Goal: Information Seeking & Learning: Learn about a topic

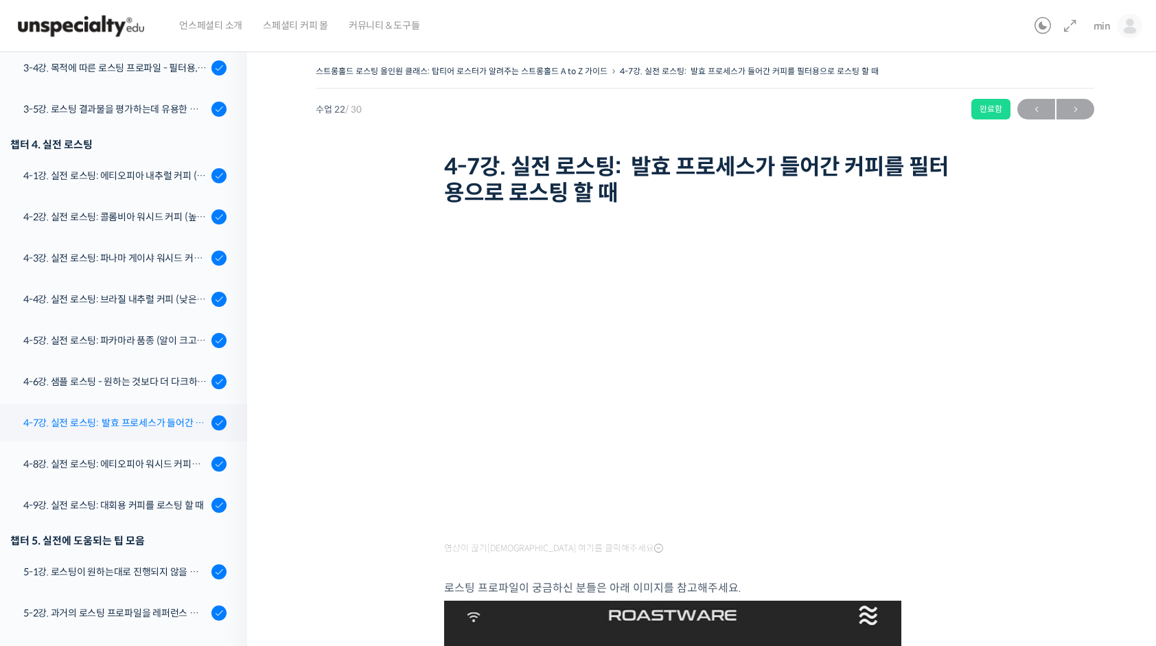
scroll to position [781, 0]
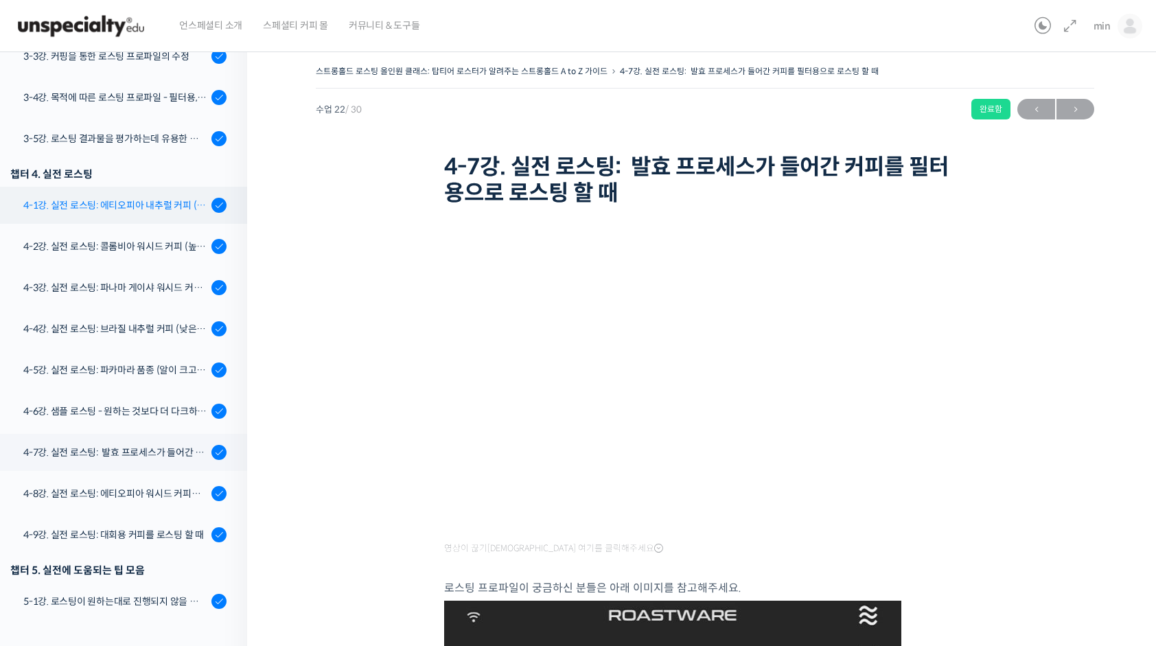
click at [173, 211] on div "4-1강. 실전 로스팅: 에티오피아 내추럴 커피 (당분이 많이 포함되어 있고 색이 고르지 않은 경우)" at bounding box center [115, 205] width 184 height 15
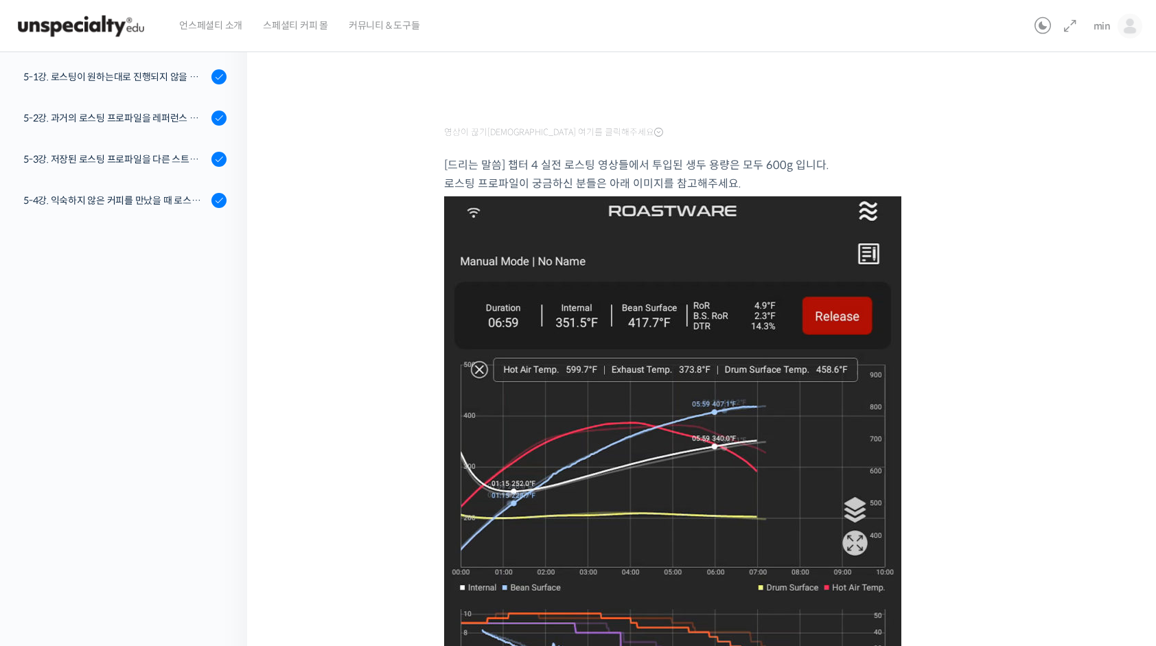
scroll to position [73, 0]
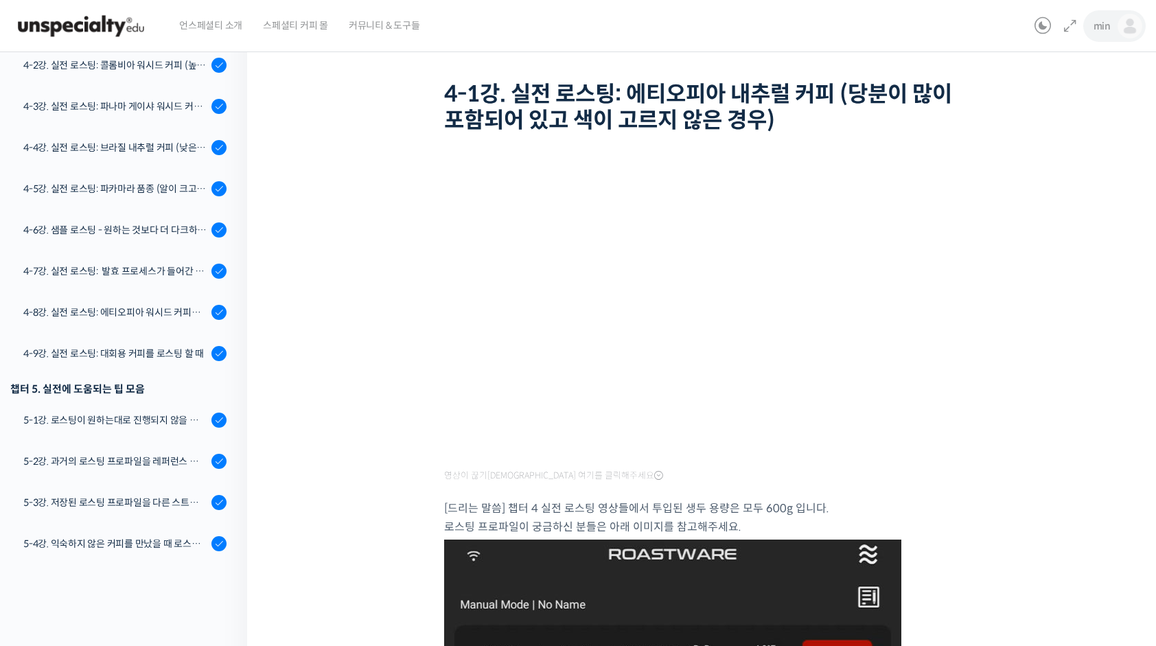
click at [1101, 26] on span "min" at bounding box center [1102, 26] width 17 height 12
click at [1042, 108] on span "내가 등록한 강의" at bounding box center [1049, 109] width 60 height 12
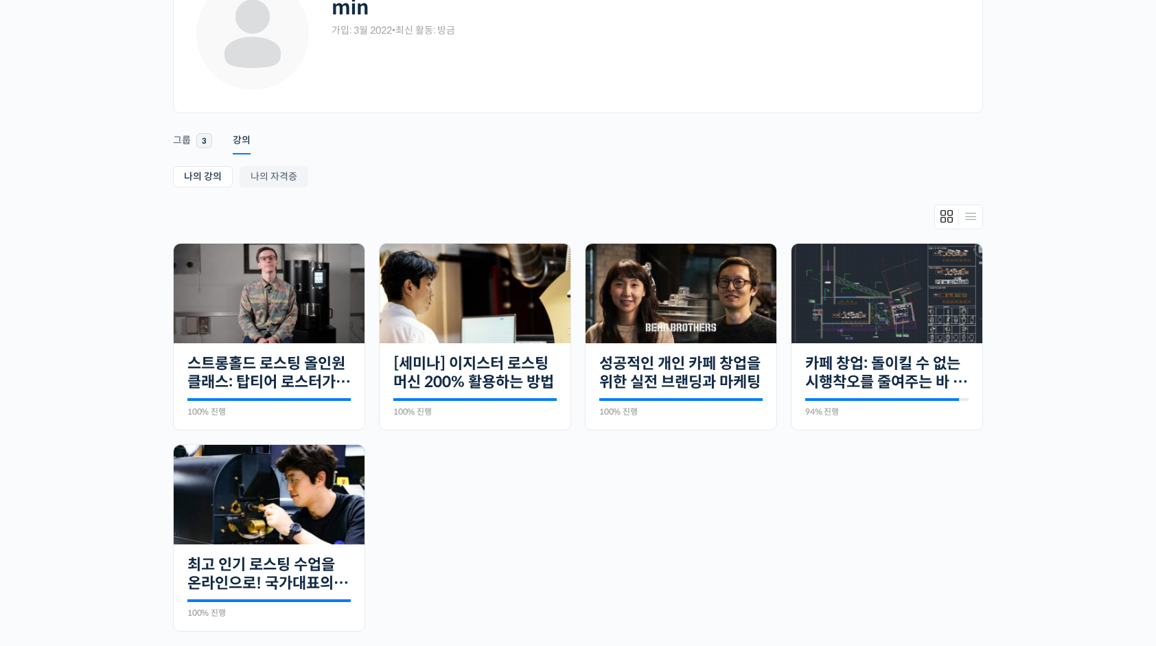
scroll to position [206, 0]
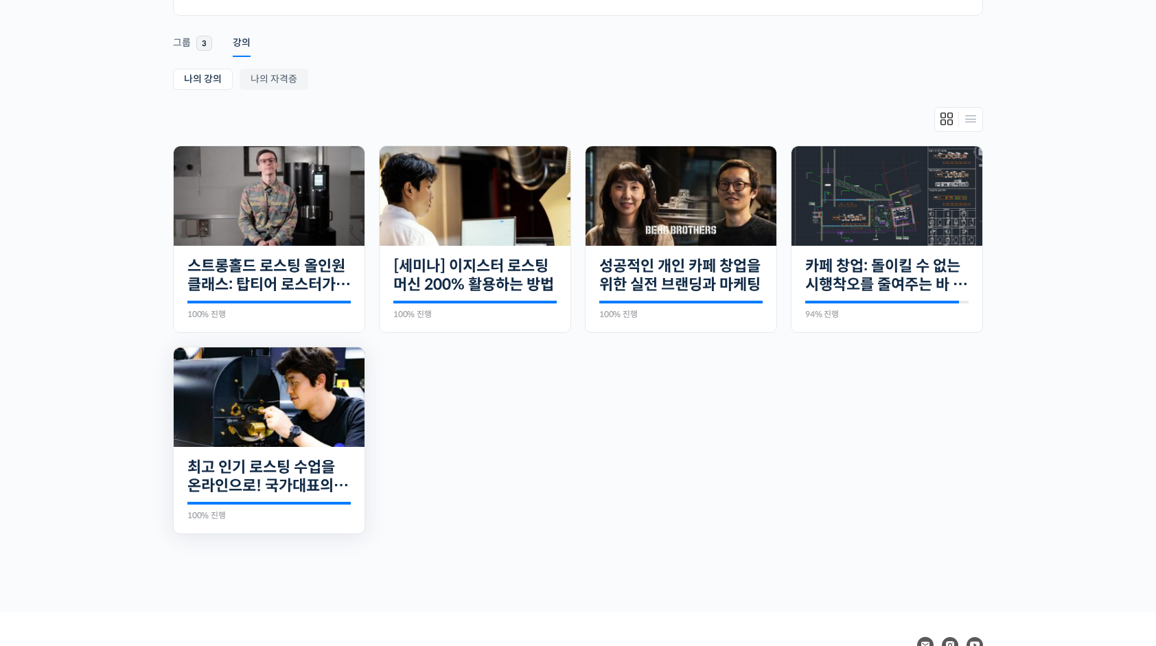
click at [336, 401] on img at bounding box center [269, 397] width 191 height 100
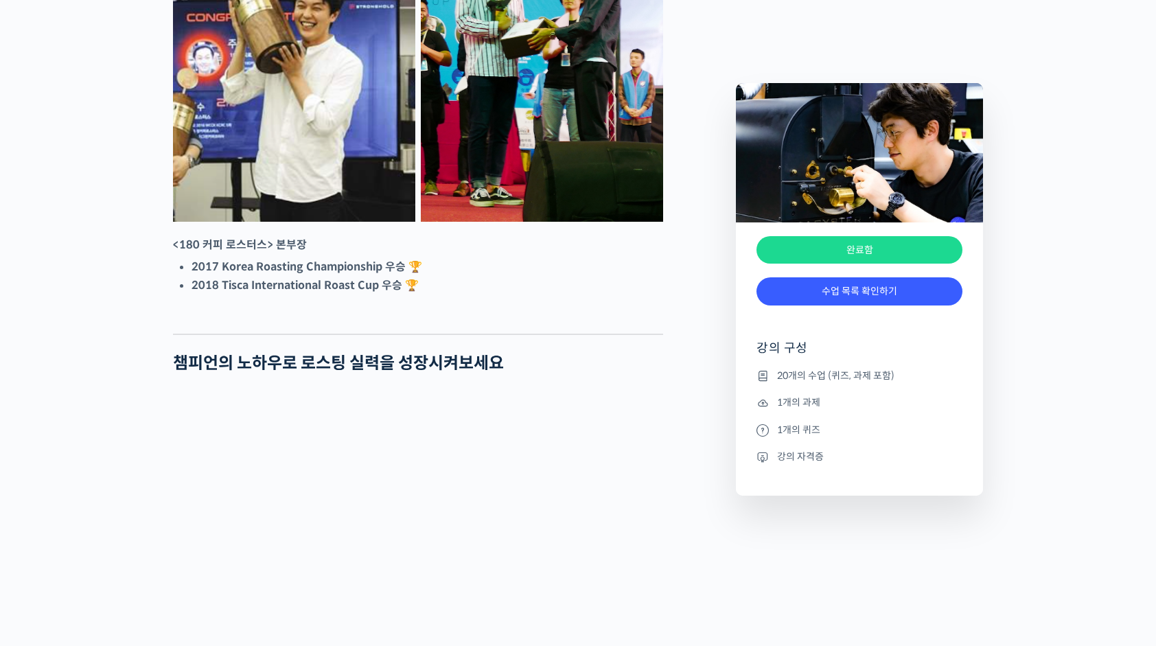
scroll to position [1099, 0]
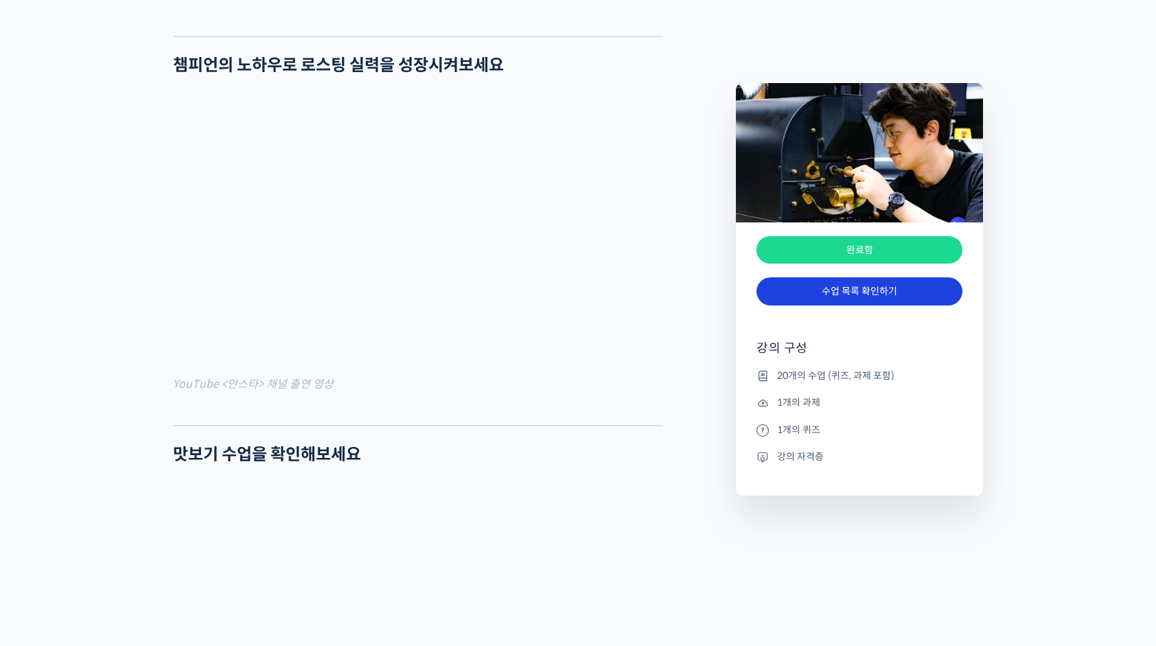
click at [891, 306] on div "완료함" at bounding box center [860, 316] width 206 height 21
click at [893, 299] on link "수업 목록 확인하기" at bounding box center [860, 291] width 206 height 28
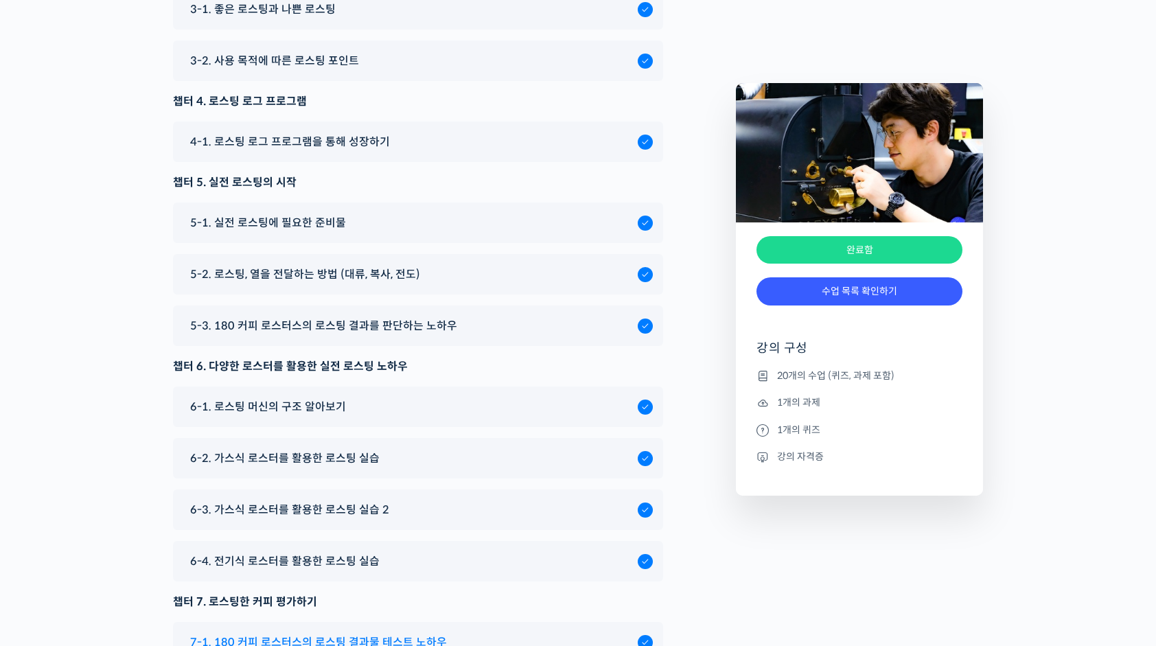
scroll to position [7088, 0]
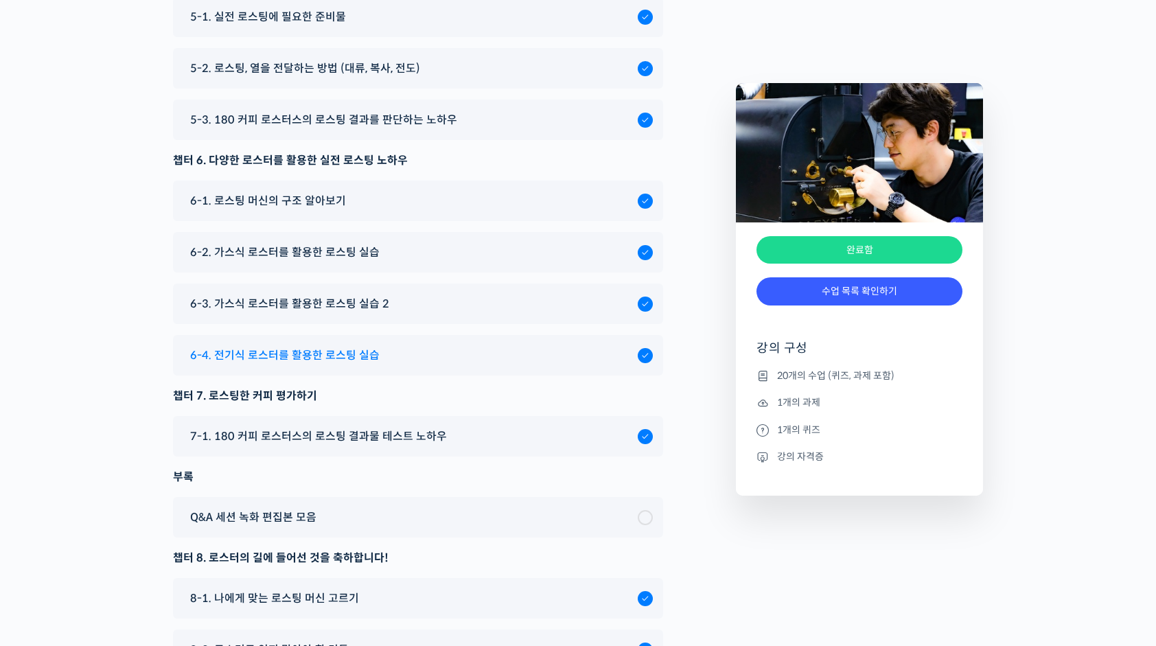
click at [378, 365] on div "6-4. 전기식 로스터를 활용한 로스팅 실습" at bounding box center [410, 355] width 455 height 19
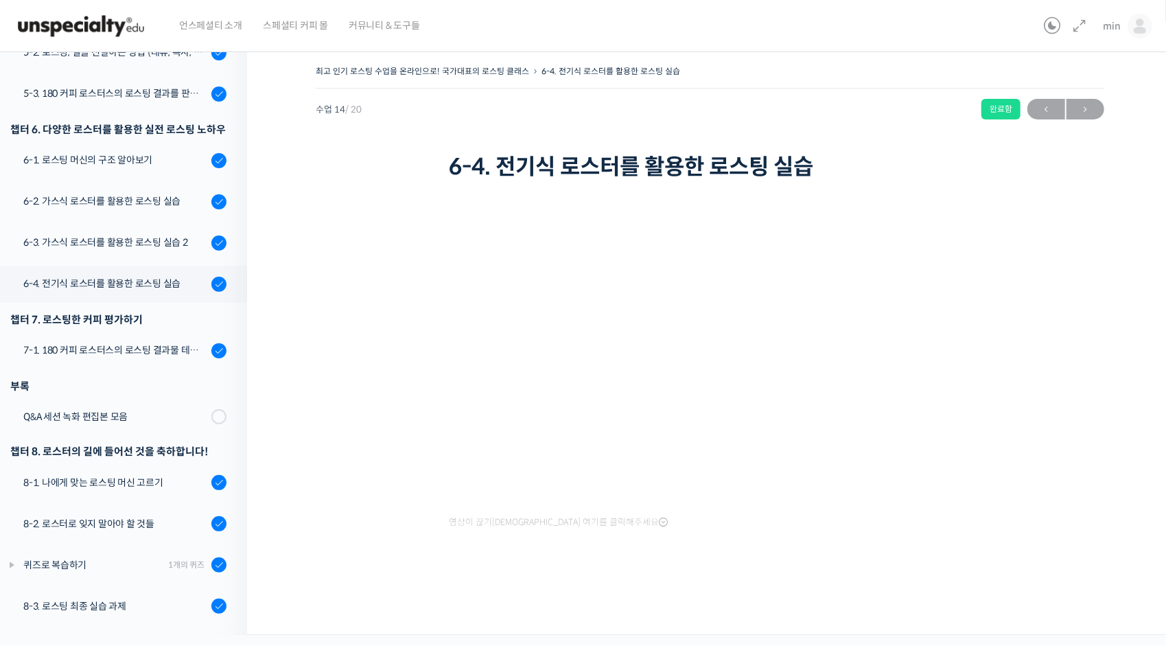
scroll to position [563, 0]
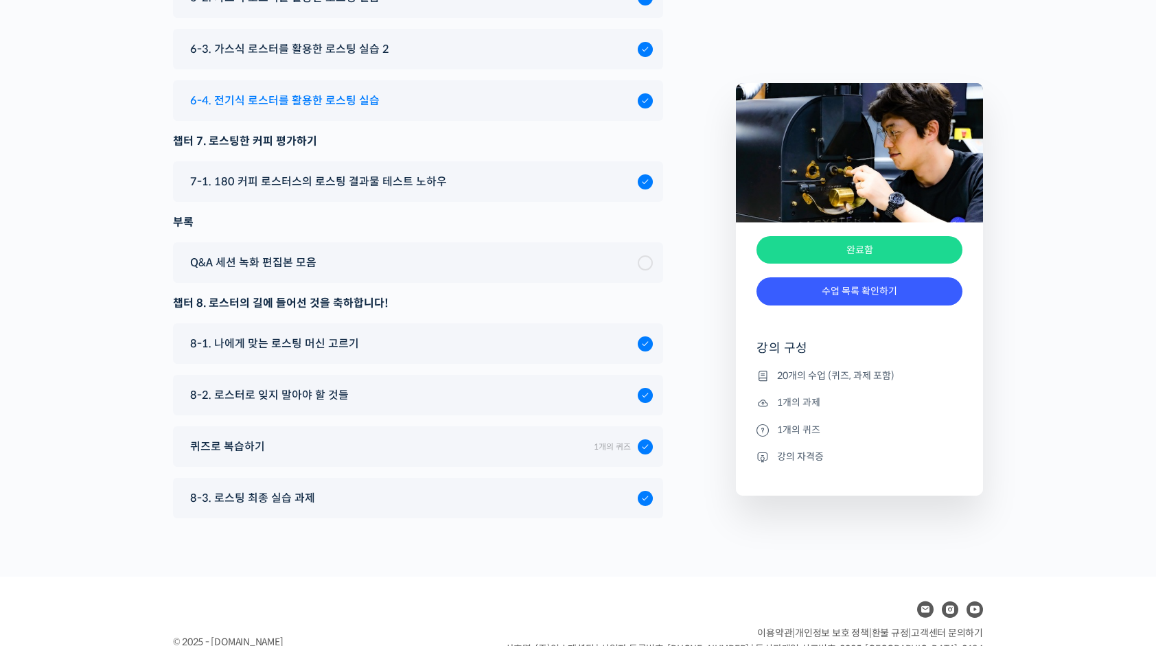
scroll to position [7295, 0]
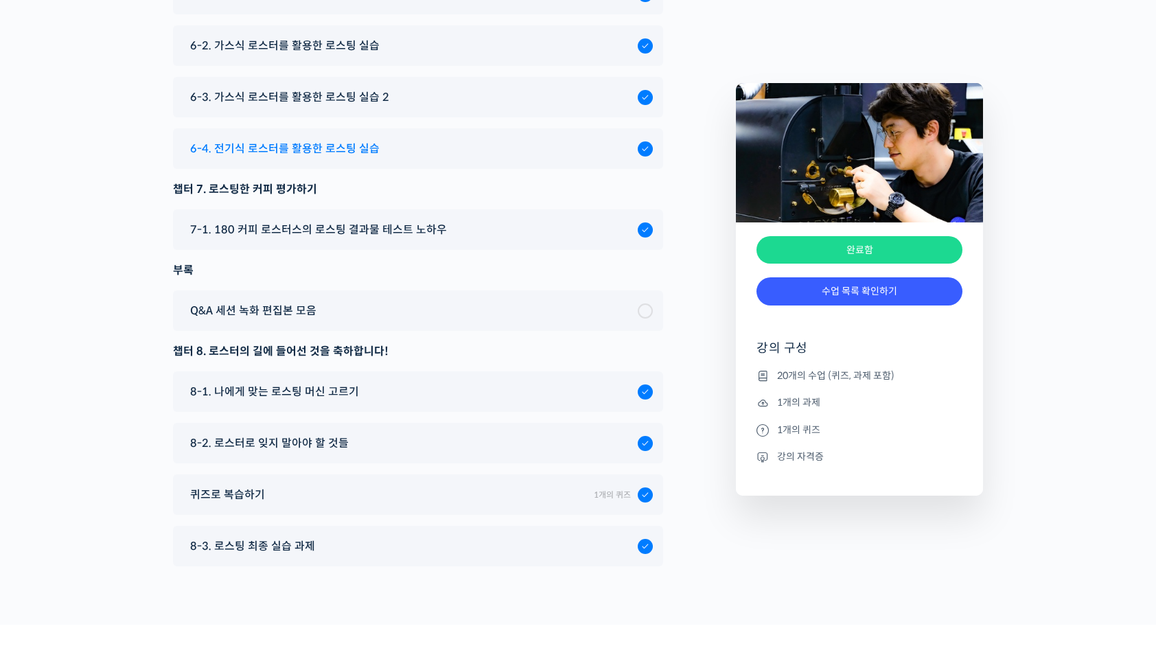
click at [366, 158] on span "6-4. 전기식 로스터를 활용한 로스팅 실습" at bounding box center [284, 148] width 189 height 19
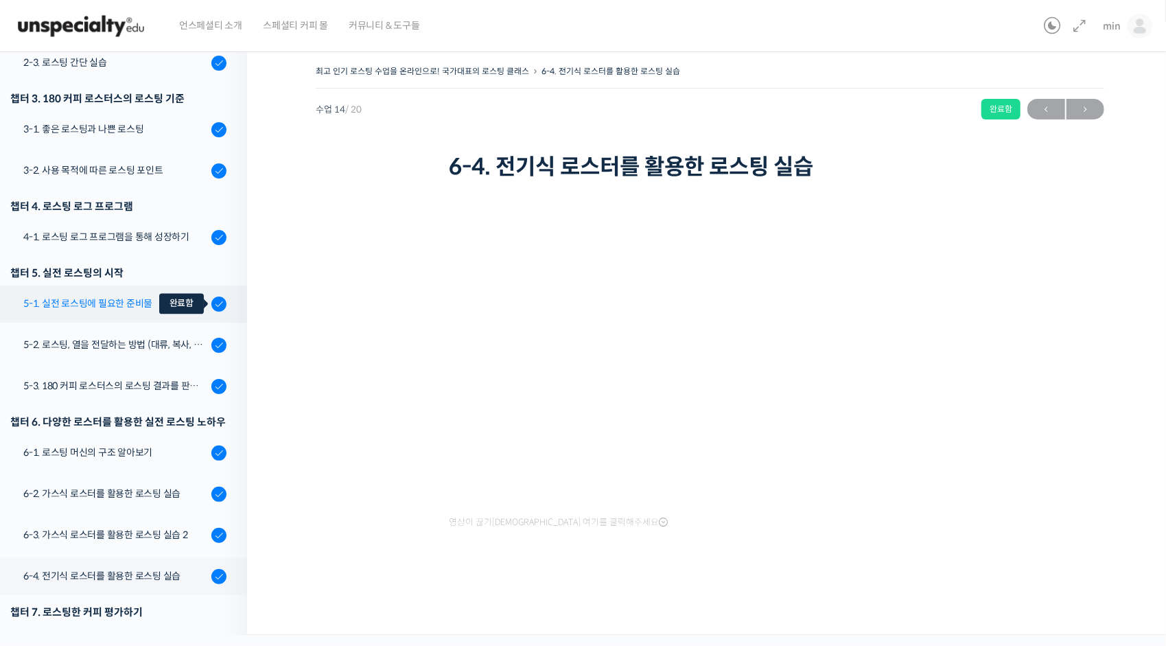
scroll to position [82, 0]
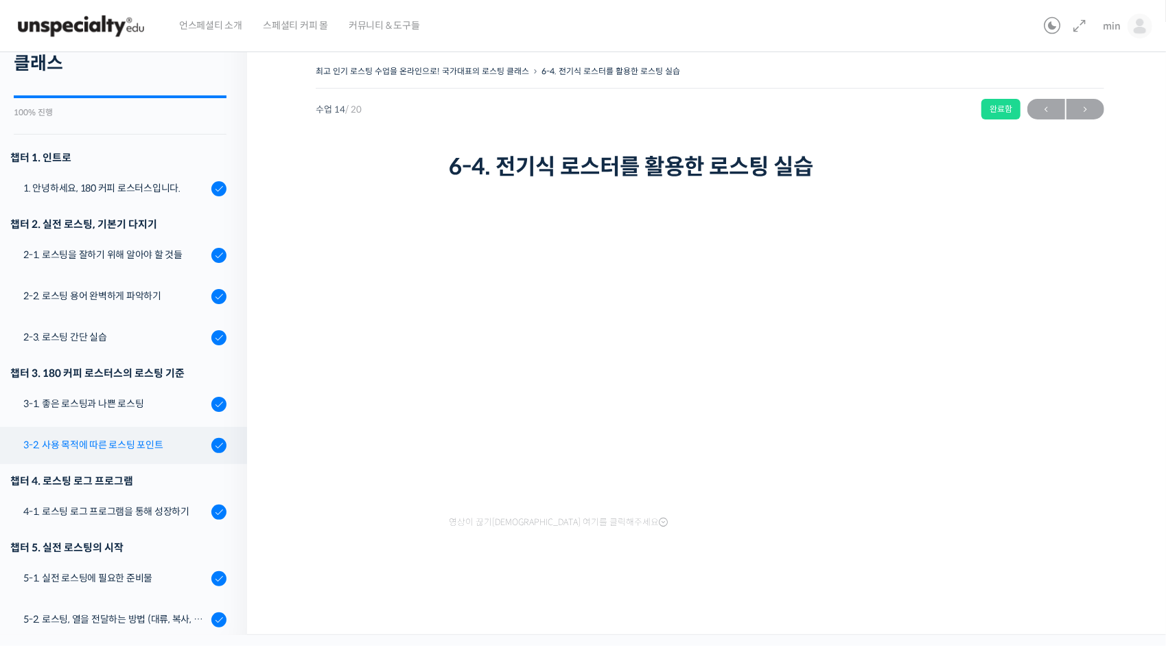
click at [151, 450] on div "3-2. 사용 목적에 따른 로스팅 포인트" at bounding box center [115, 444] width 184 height 15
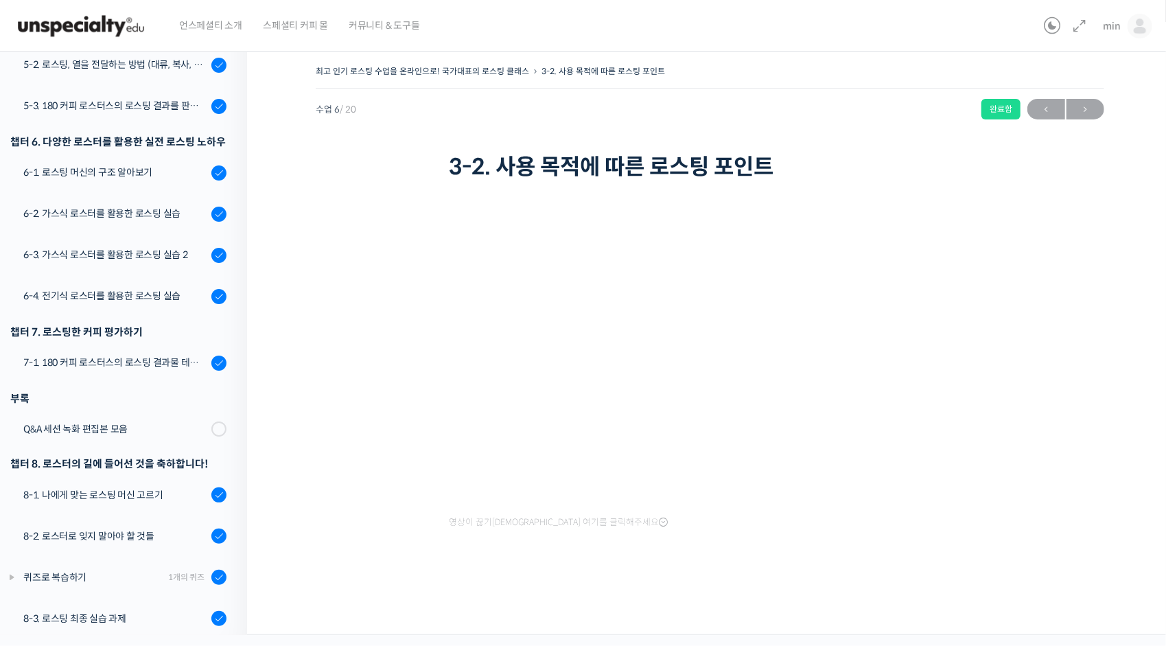
scroll to position [650, 0]
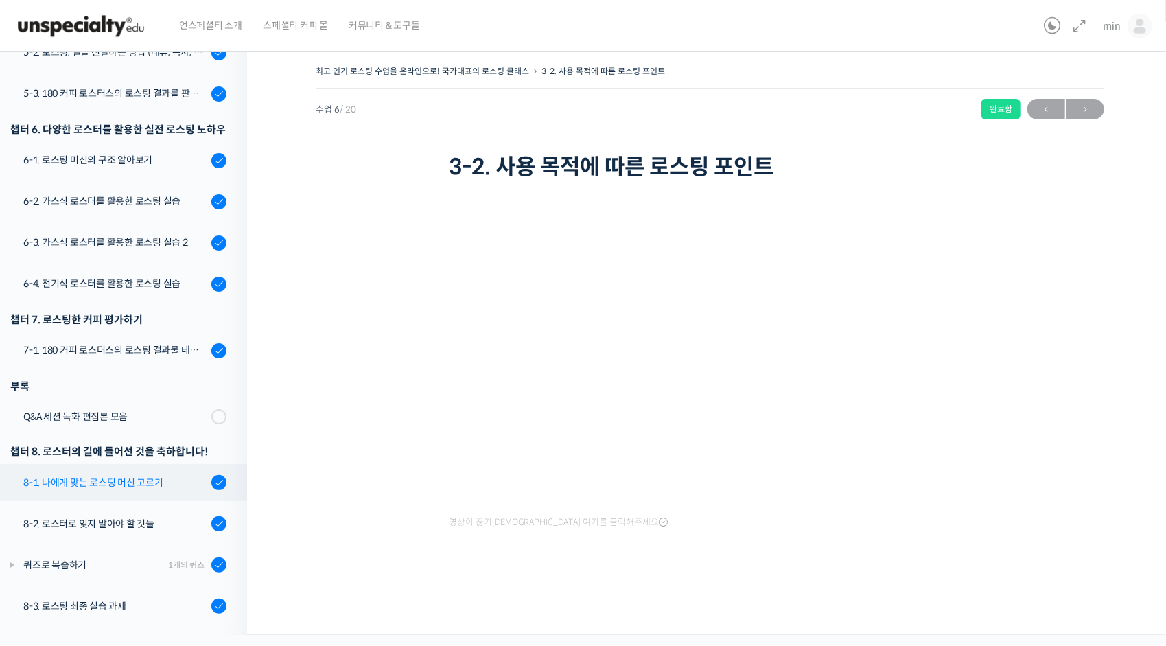
click at [157, 493] on link "8-1. 나에게 맞는 로스팅 머신 고르기" at bounding box center [120, 482] width 254 height 37
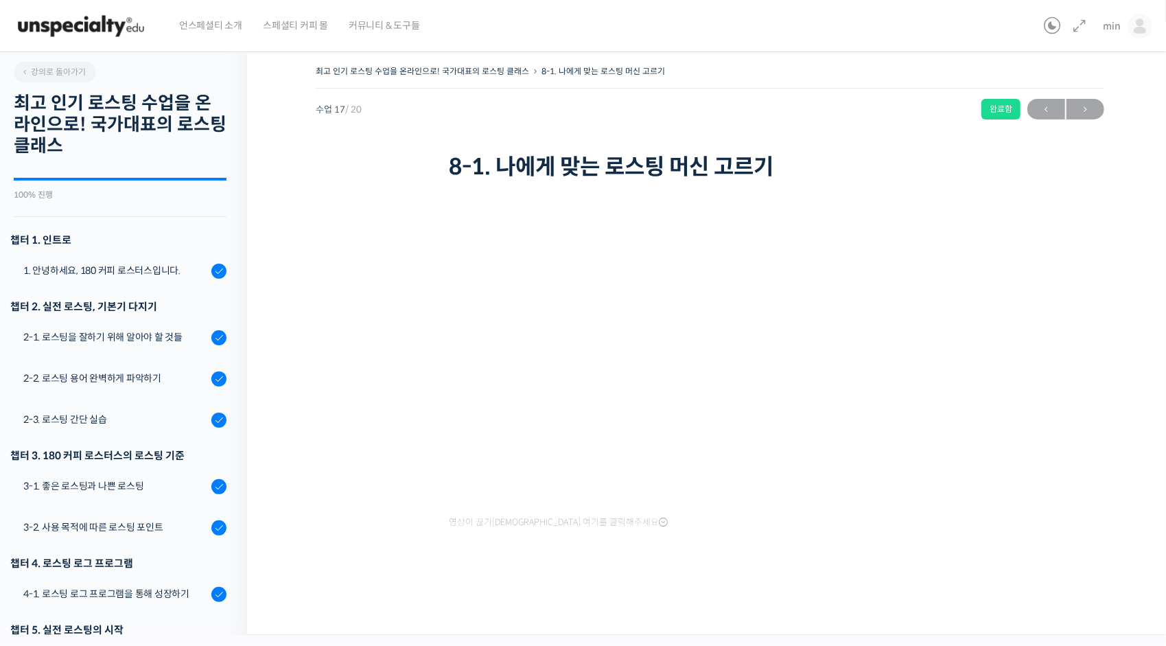
scroll to position [650, 0]
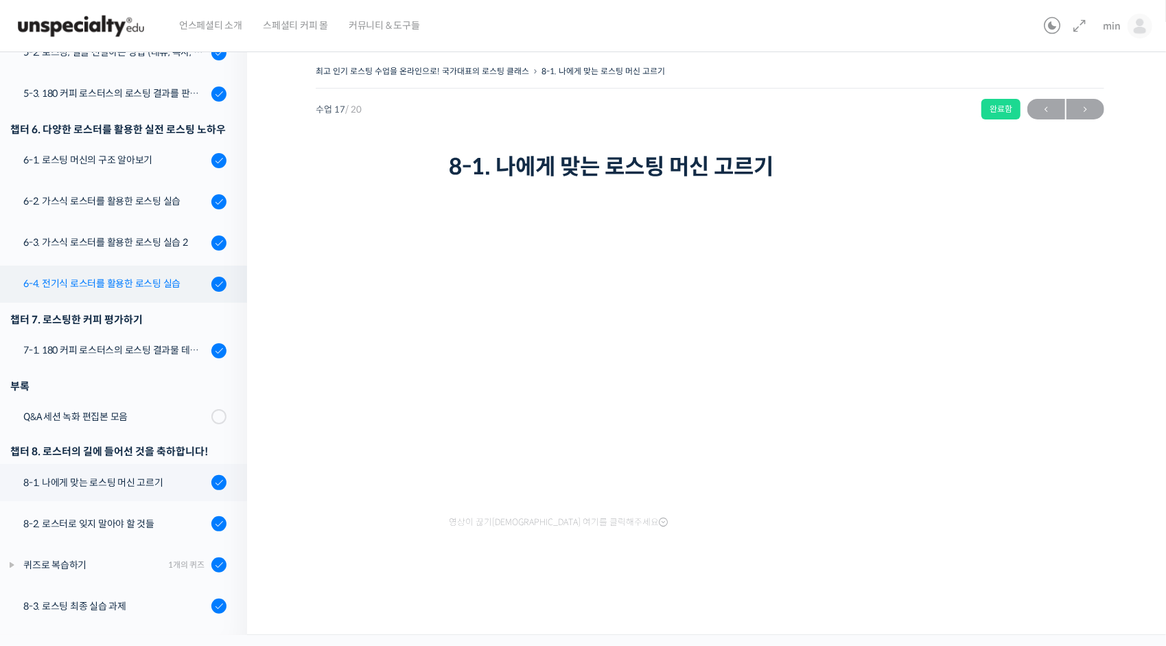
click at [139, 284] on div "6-4. 전기식 로스터를 활용한 로스팅 실습" at bounding box center [115, 283] width 184 height 15
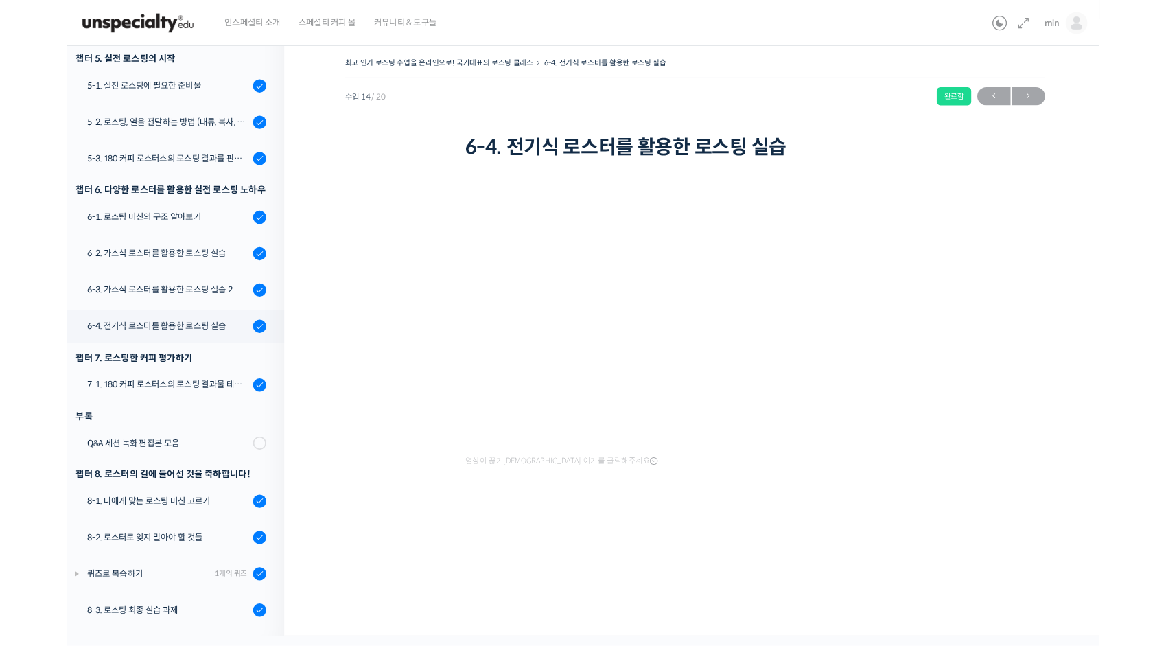
scroll to position [563, 0]
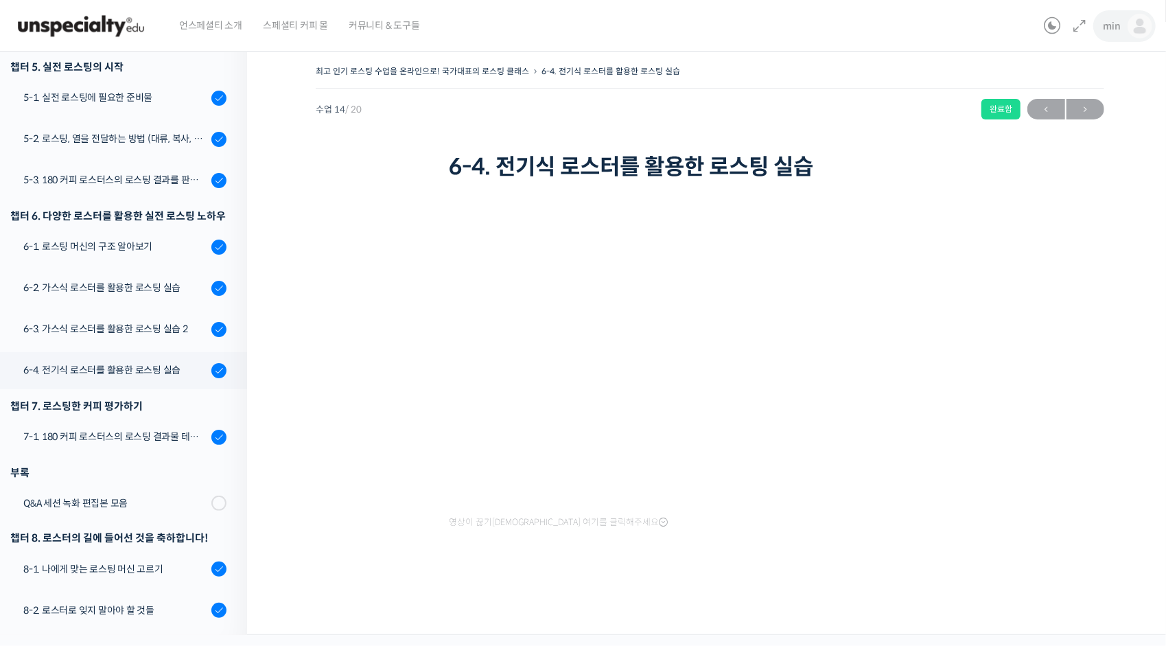
click at [1118, 28] on span "min" at bounding box center [1112, 26] width 17 height 12
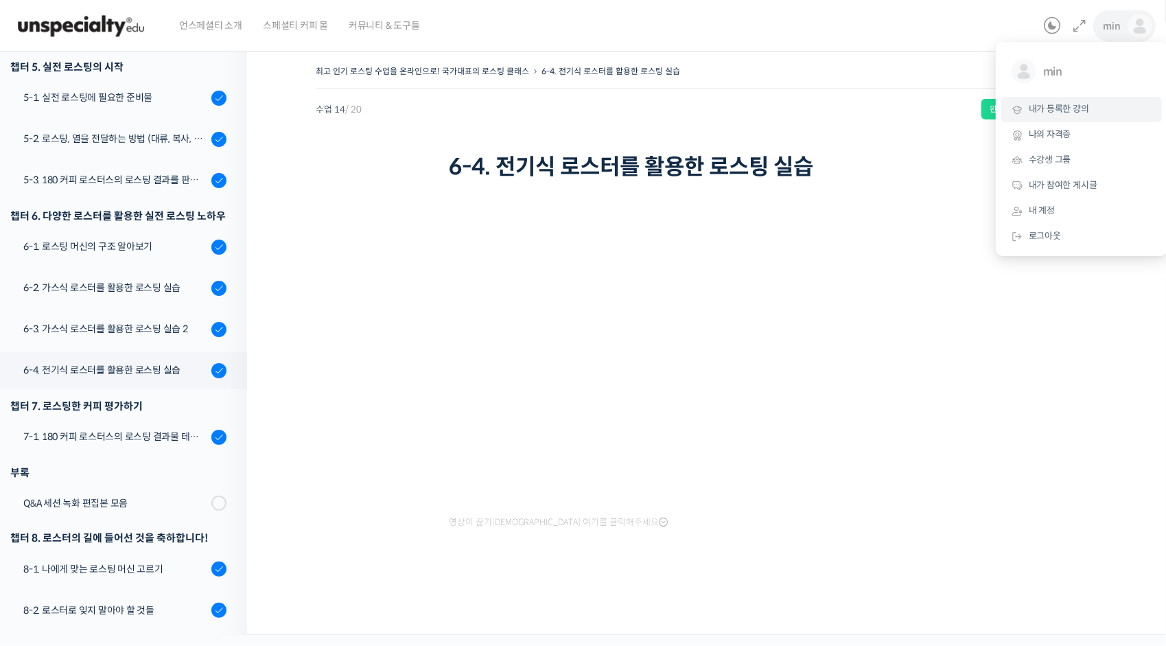
click at [1044, 108] on span "내가 등록한 강의" at bounding box center [1059, 109] width 60 height 12
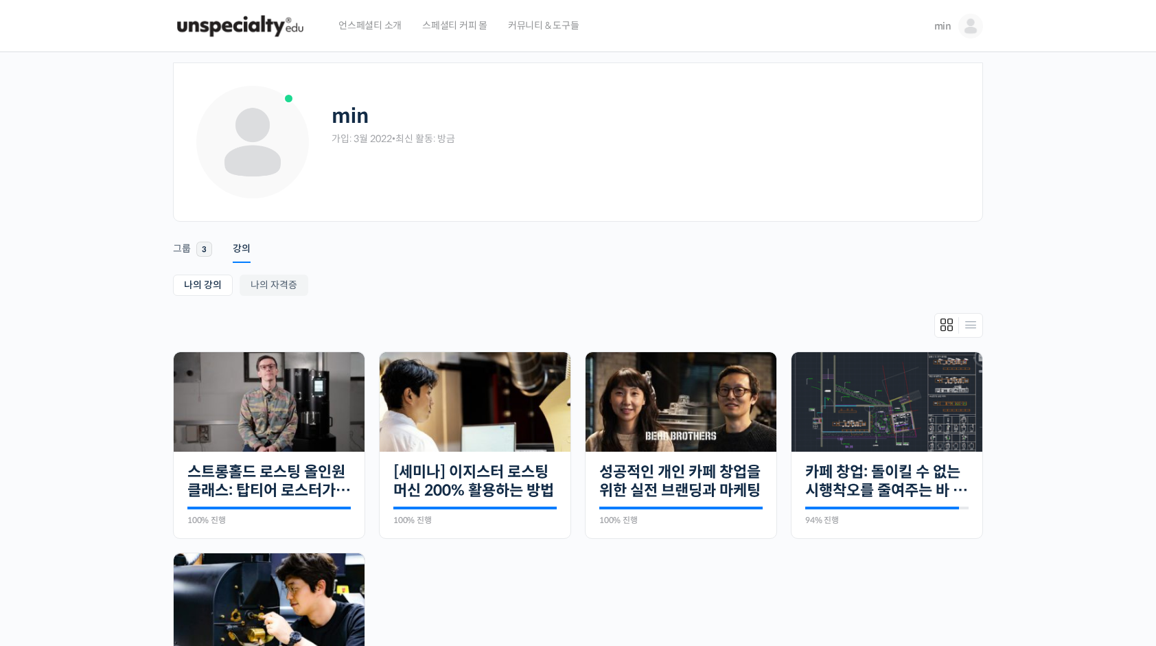
click at [963, 38] on link "min" at bounding box center [958, 26] width 49 height 52
click at [310, 421] on img at bounding box center [269, 402] width 191 height 100
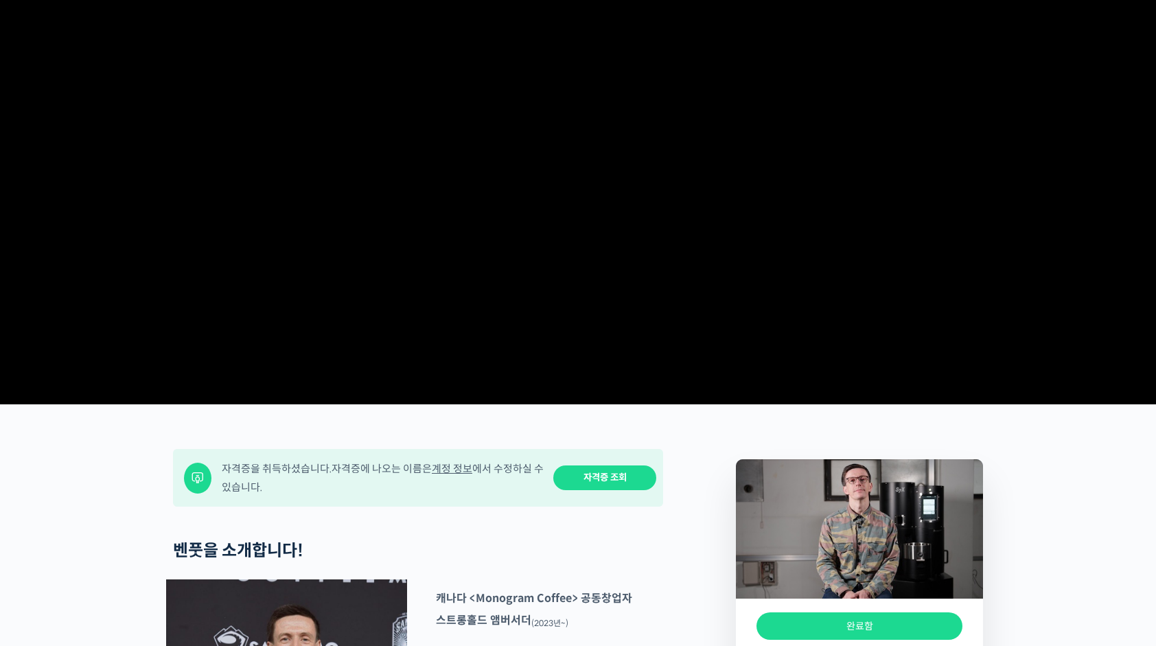
scroll to position [275, 0]
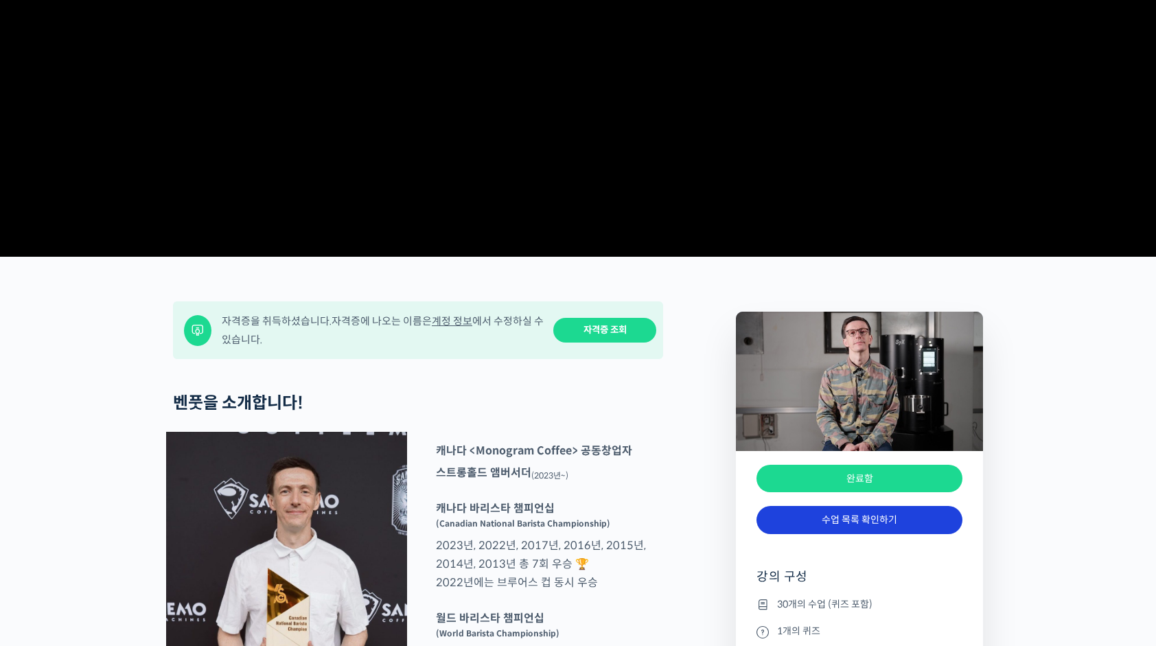
click at [812, 534] on link "수업 목록 확인하기" at bounding box center [860, 520] width 206 height 28
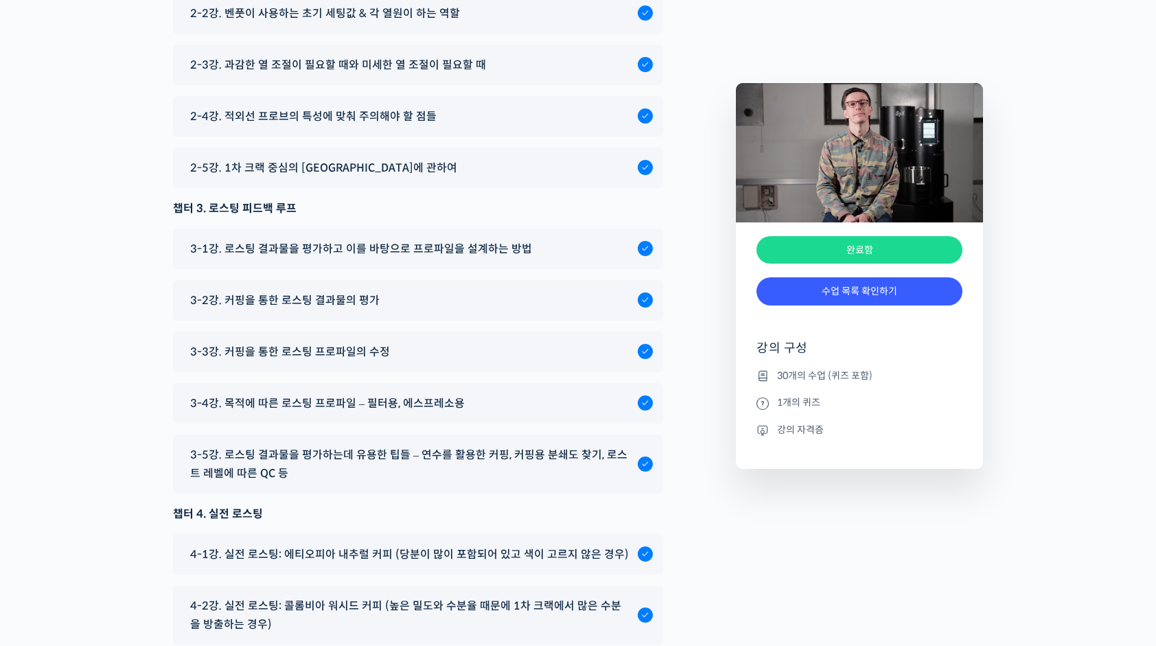
scroll to position [7305, 0]
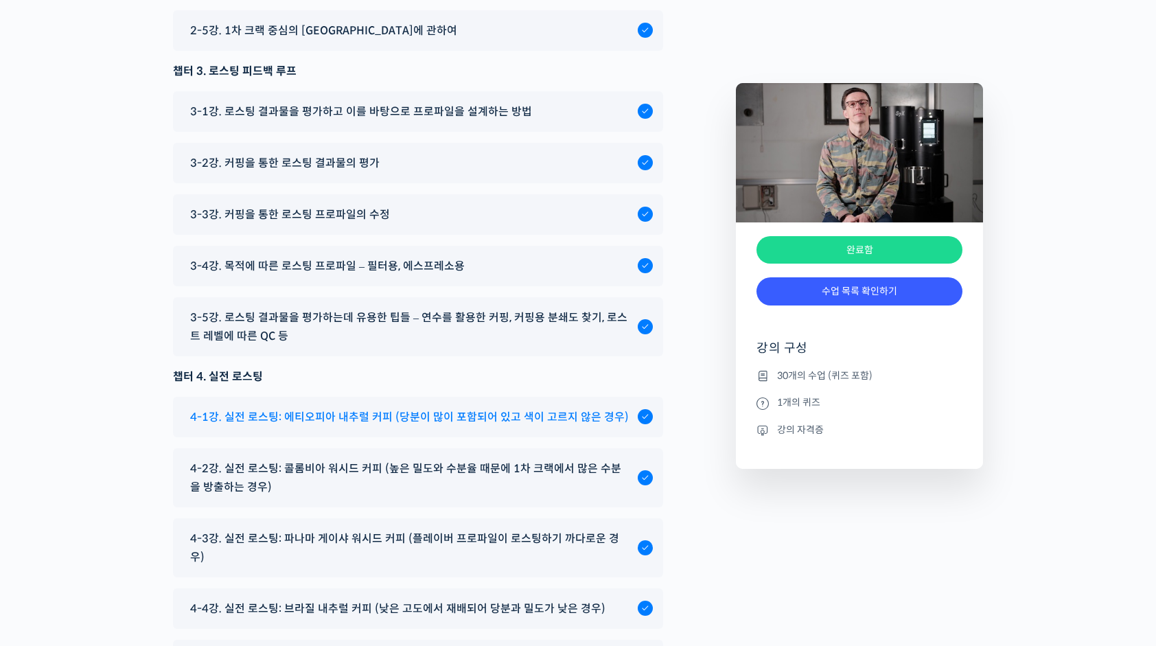
click at [537, 426] on span "4-1강. 실전 로스팅: 에티오피아 내추럴 커피 (당분이 많이 포함되어 있고 색이 고르지 않은 경우)" at bounding box center [409, 417] width 439 height 19
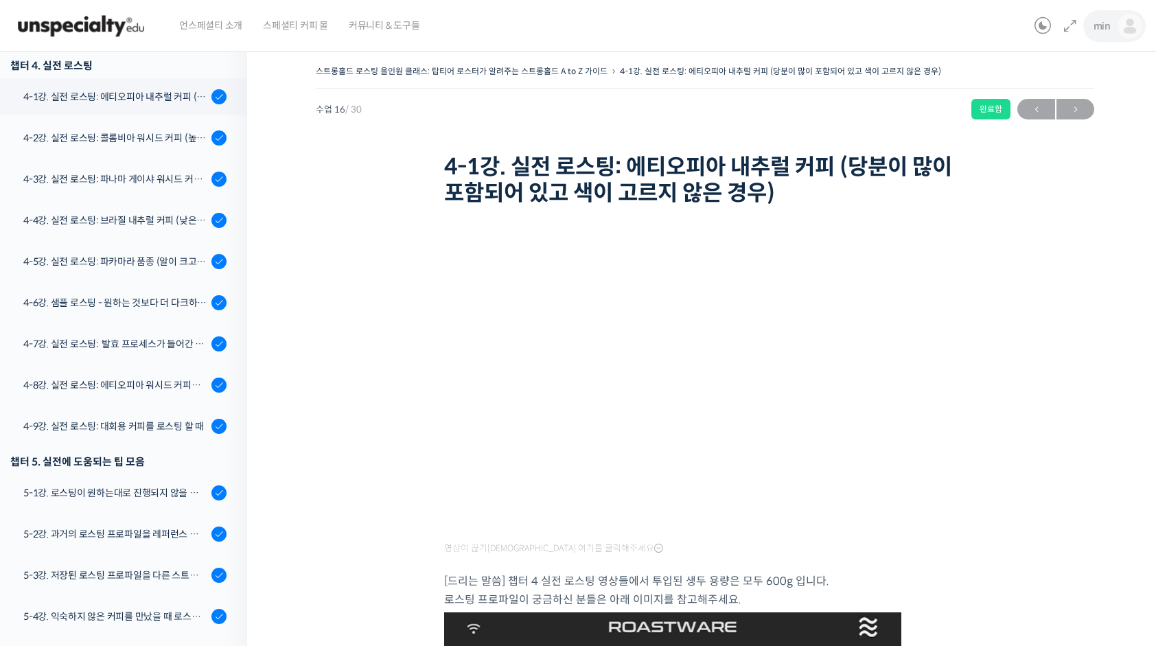
click at [1113, 29] on link "min" at bounding box center [1118, 26] width 49 height 52
click at [1027, 113] on span "내가 등록한 강의" at bounding box center [1049, 109] width 60 height 12
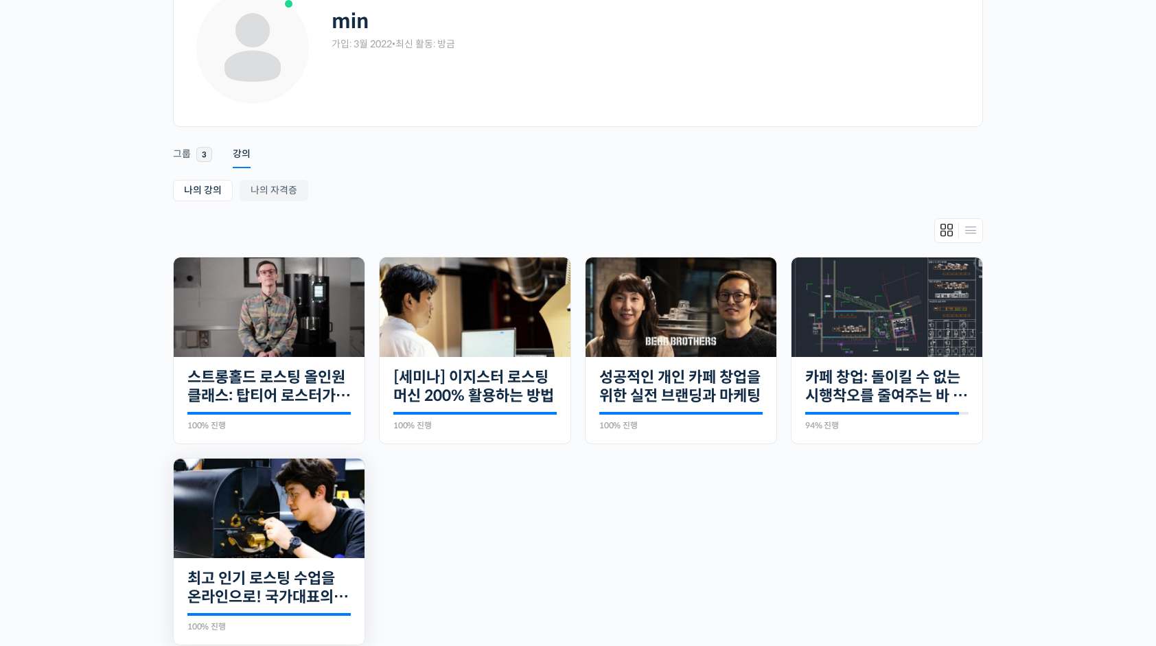
scroll to position [206, 0]
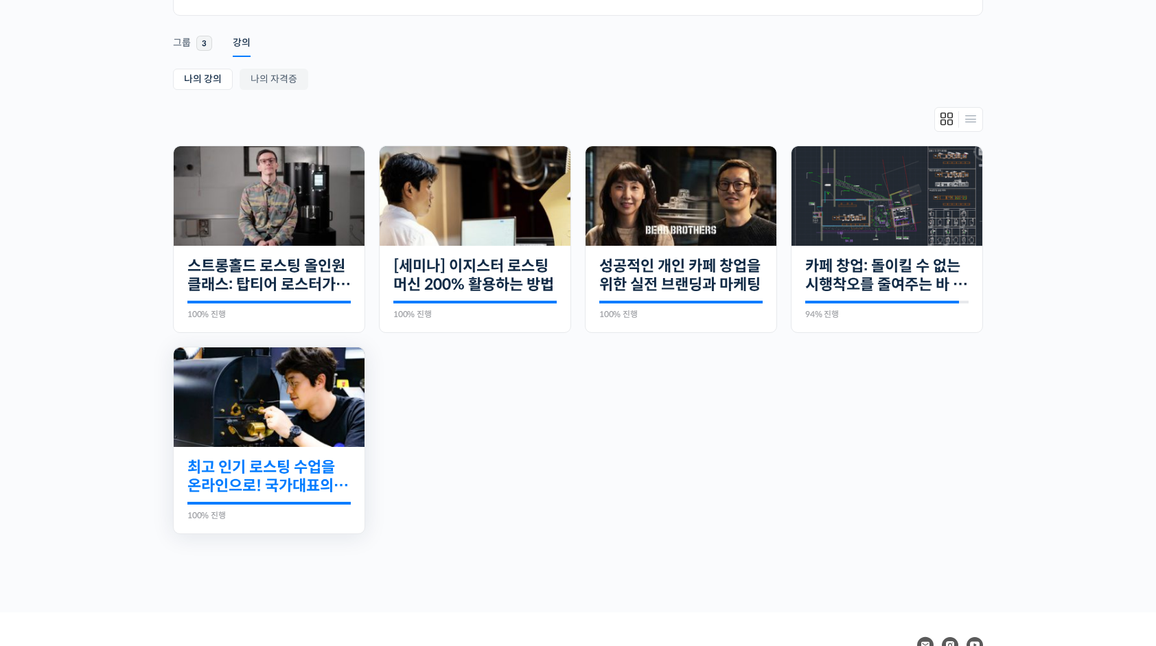
click at [324, 458] on link "최고 인기 로스팅 수업을 온라인으로! 국가대표의 로스팅 클래스" at bounding box center [268, 477] width 163 height 38
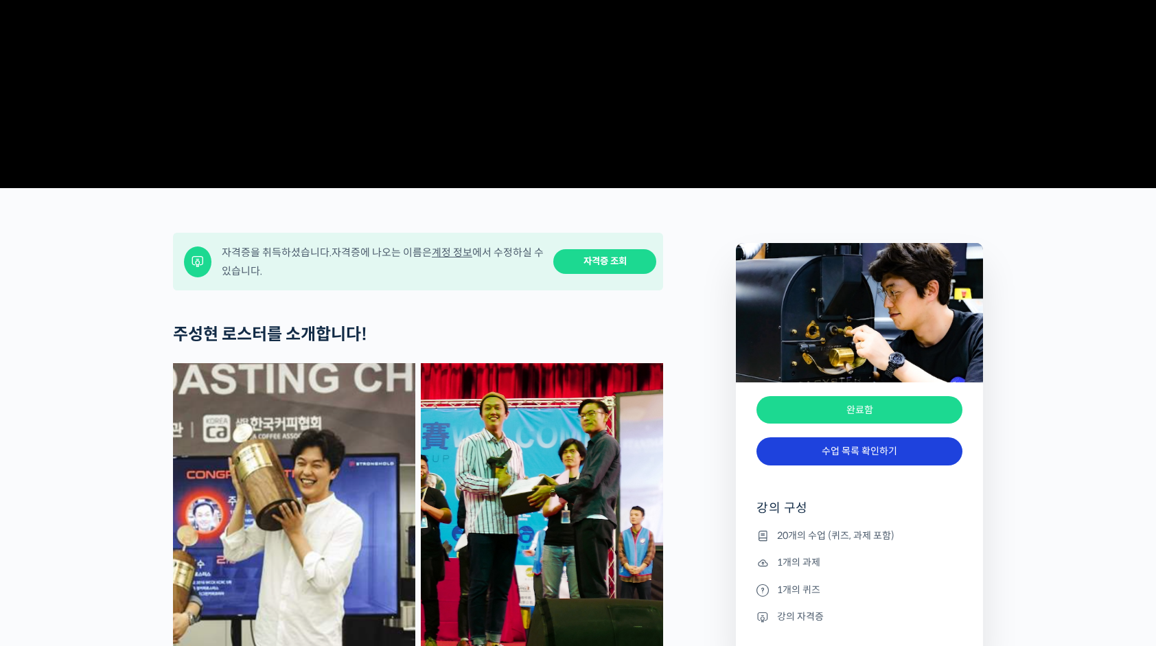
click at [866, 466] on link "수업 목록 확인하기" at bounding box center [860, 451] width 206 height 28
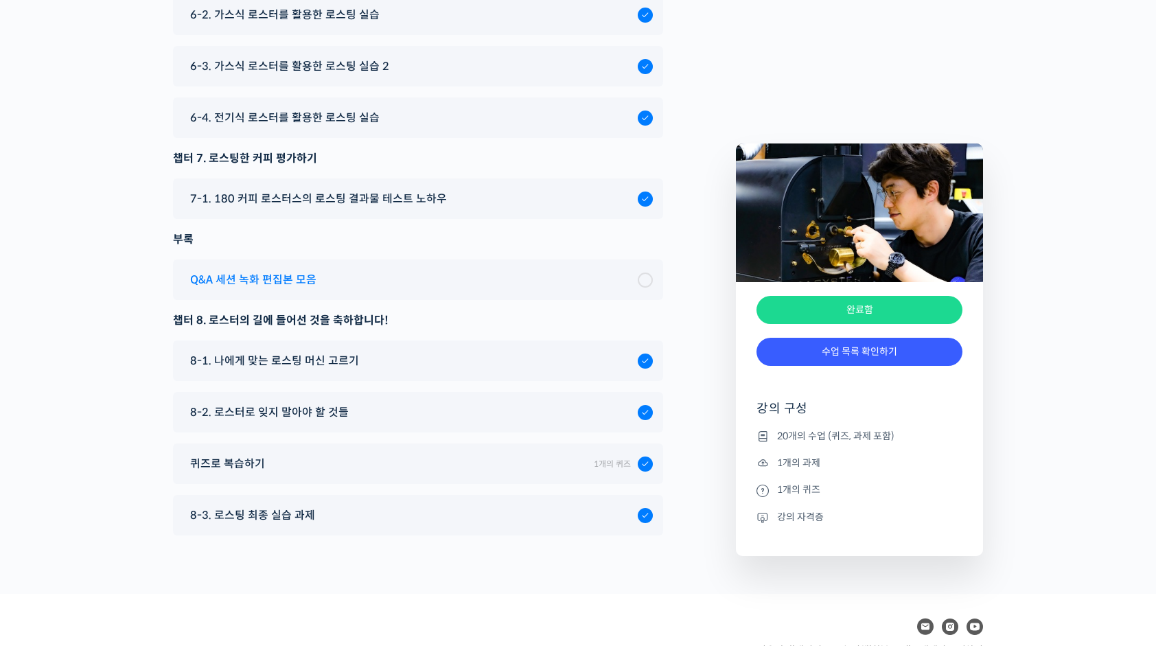
scroll to position [7157, 0]
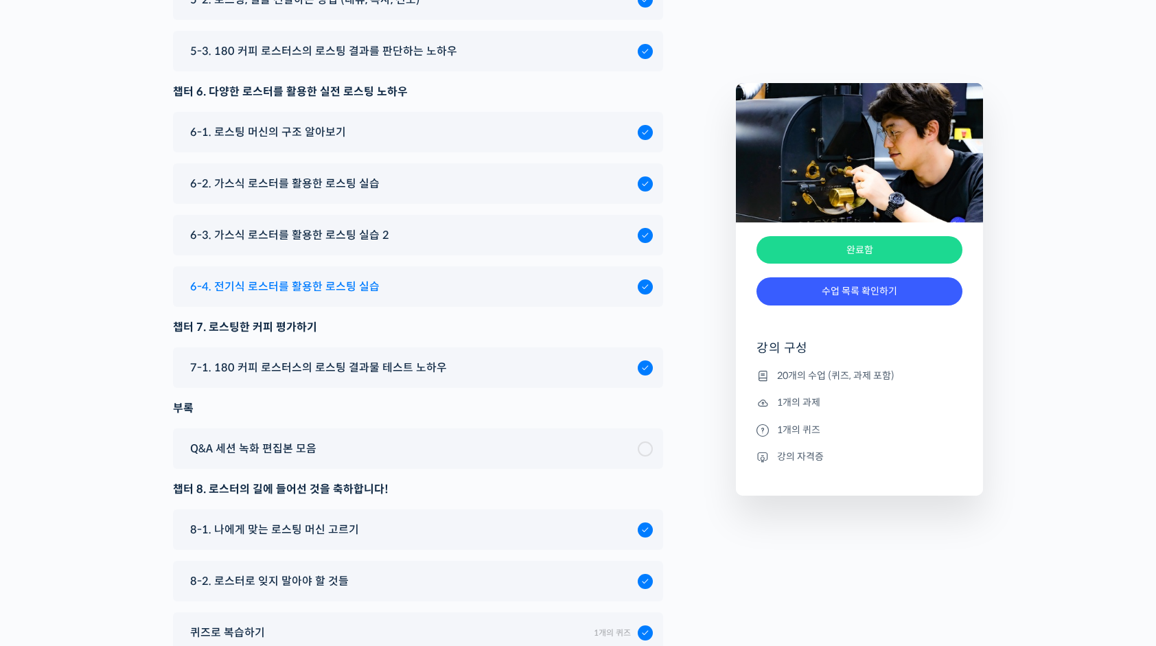
click at [387, 296] on div "6-4. 전기식 로스터를 활용한 로스팅 실습" at bounding box center [410, 286] width 455 height 19
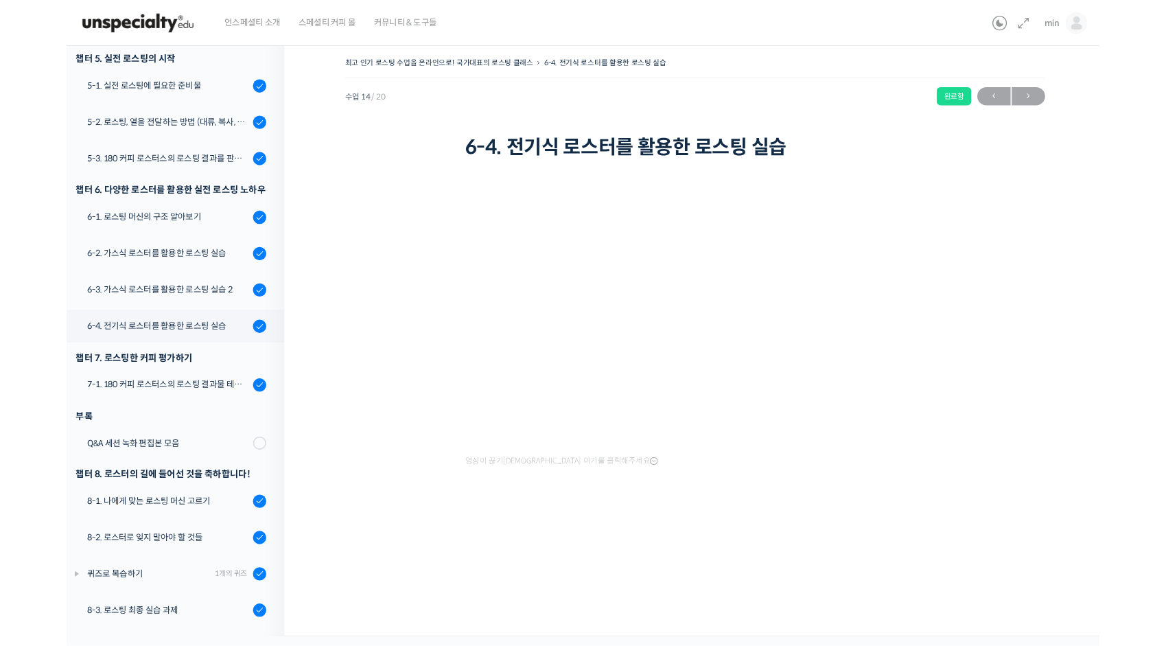
scroll to position [563, 0]
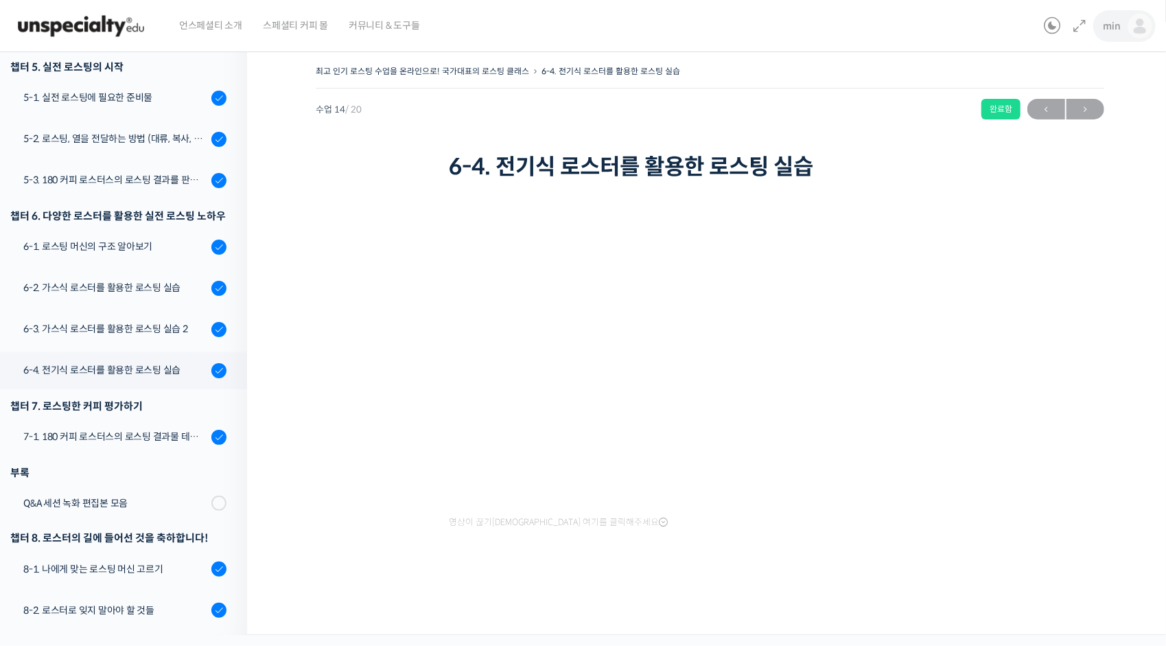
click at [1133, 38] on link "min" at bounding box center [1128, 26] width 49 height 52
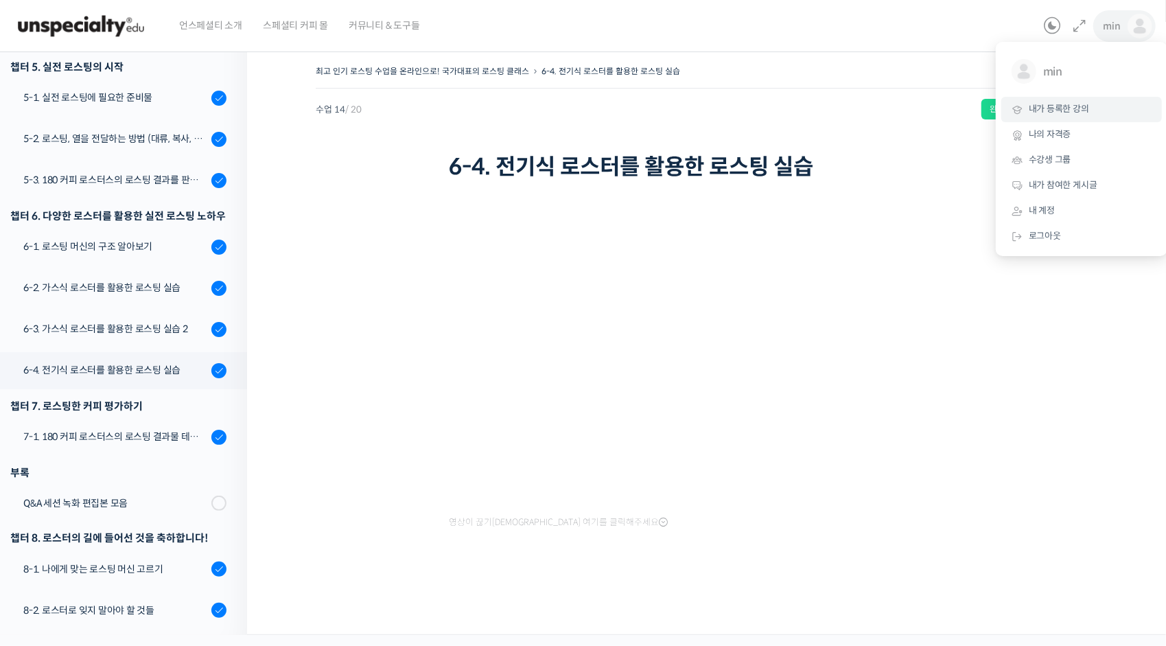
click at [1083, 104] on span "내가 등록한 강의" at bounding box center [1059, 109] width 60 height 12
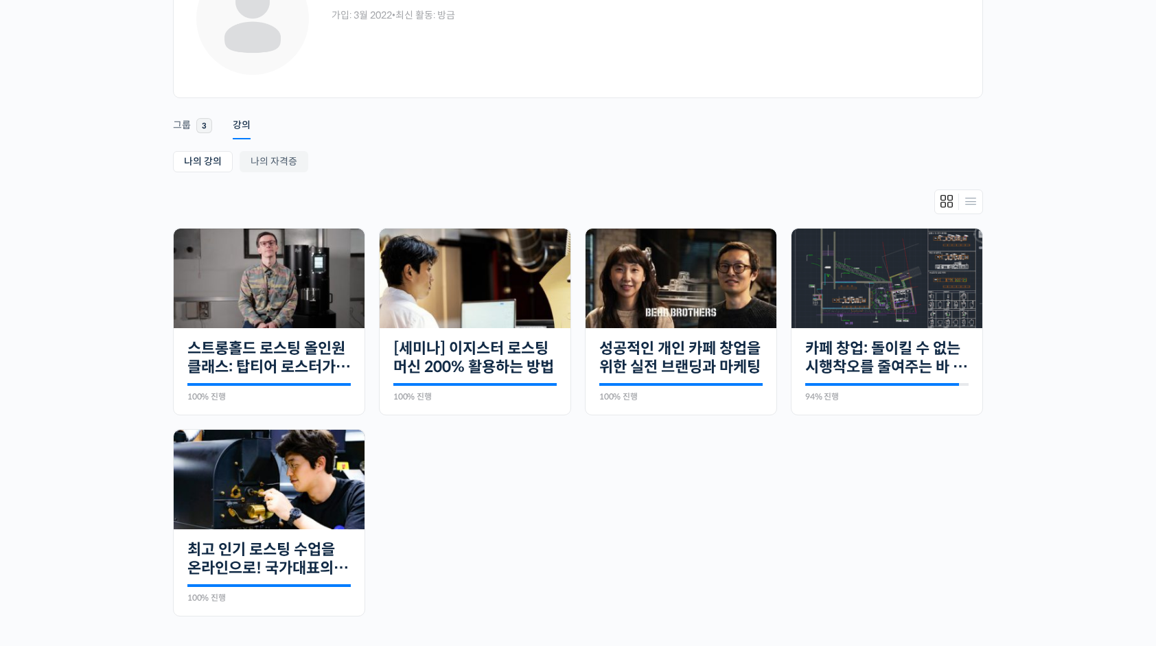
scroll to position [275, 0]
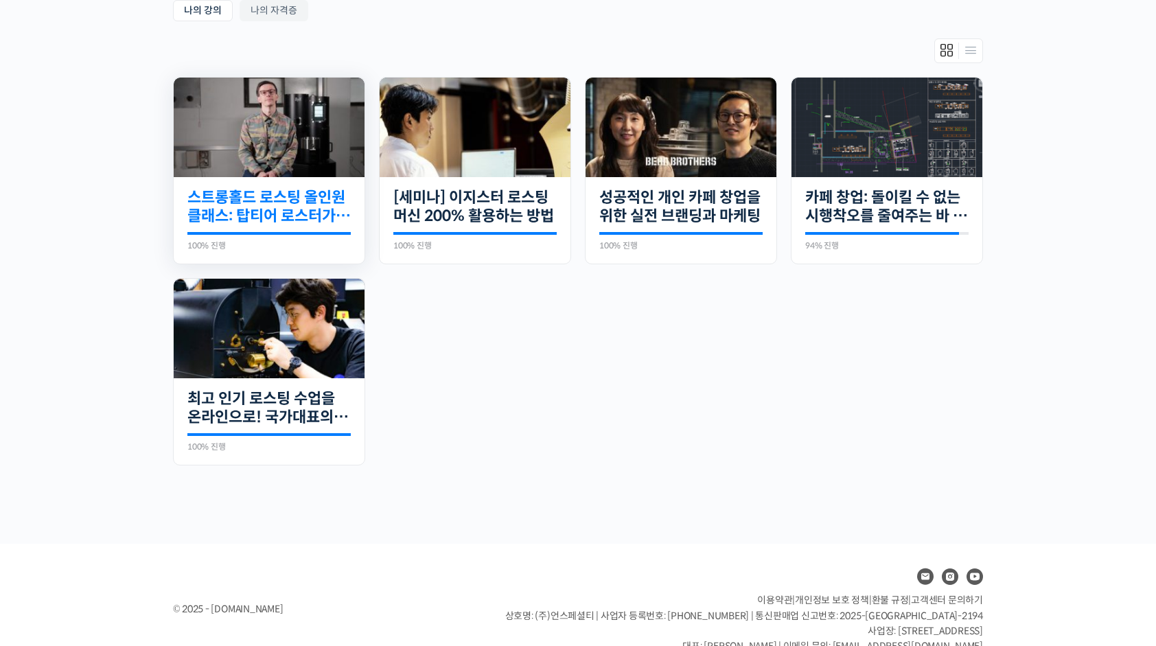
click at [291, 205] on link "스트롱홀드 로스팅 올인원 클래스: 탑티어 로스터가 알려주는 스트롱홀드 A to Z 가이드" at bounding box center [268, 207] width 163 height 38
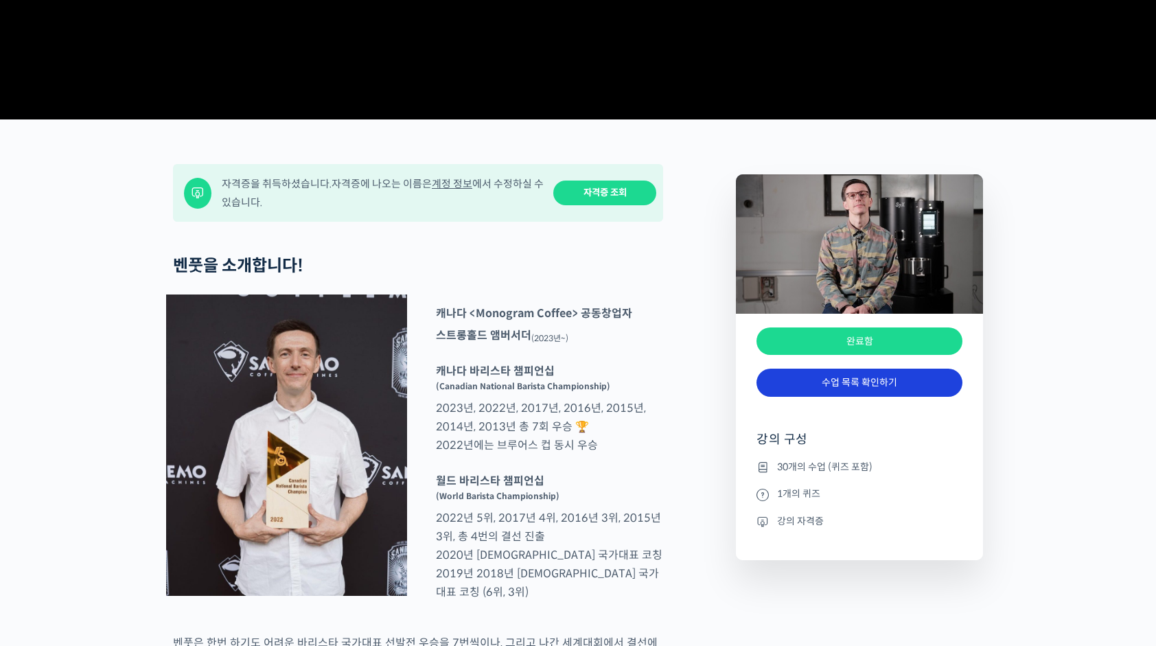
click at [864, 397] on link "수업 목록 확인하기" at bounding box center [860, 383] width 206 height 28
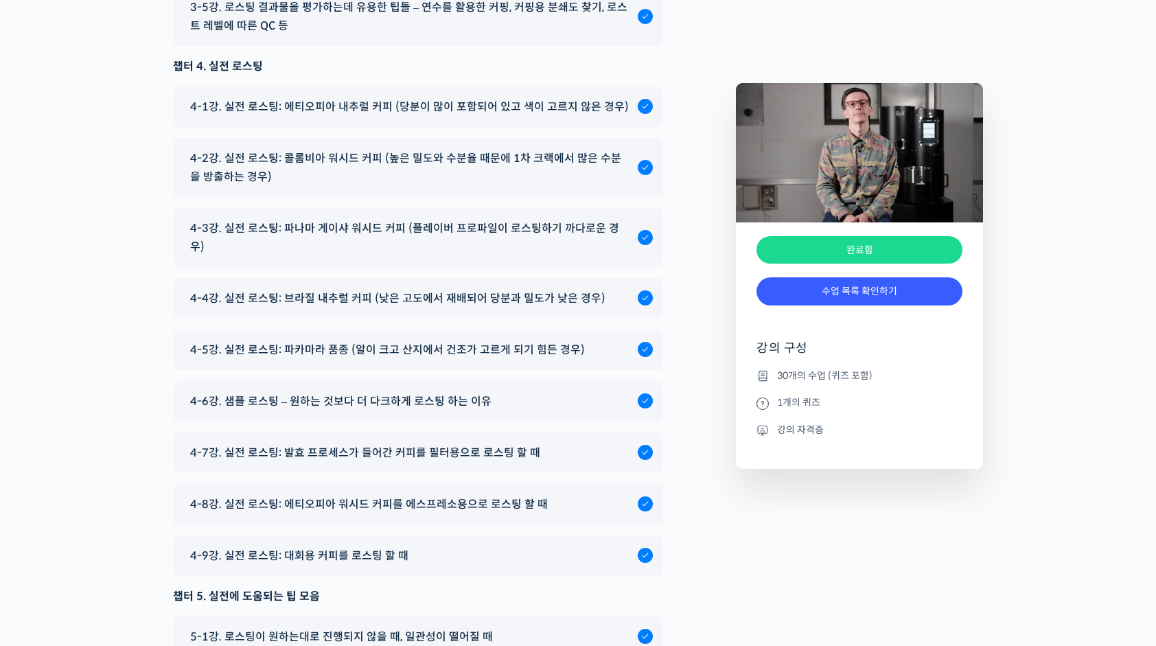
scroll to position [7716, 0]
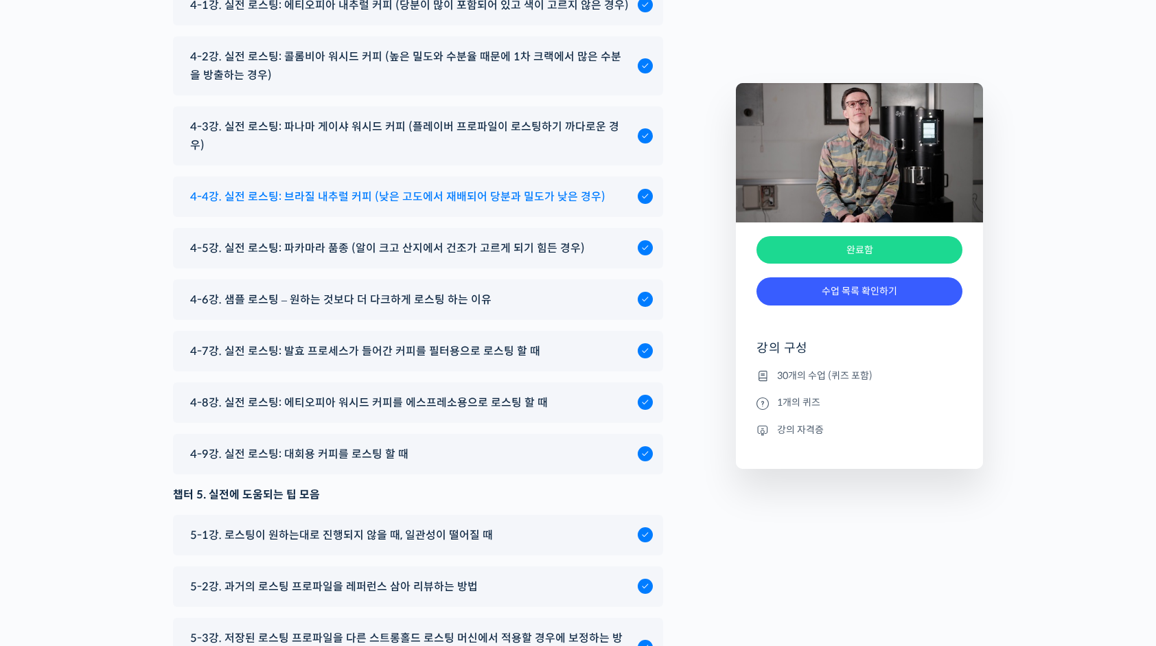
click at [529, 205] on span "4-4강. 실전 로스팅: 브라질 내추럴 커피 (낮은 고도에서 재배되어 당분과 밀도가 낮은 경우)" at bounding box center [397, 196] width 415 height 19
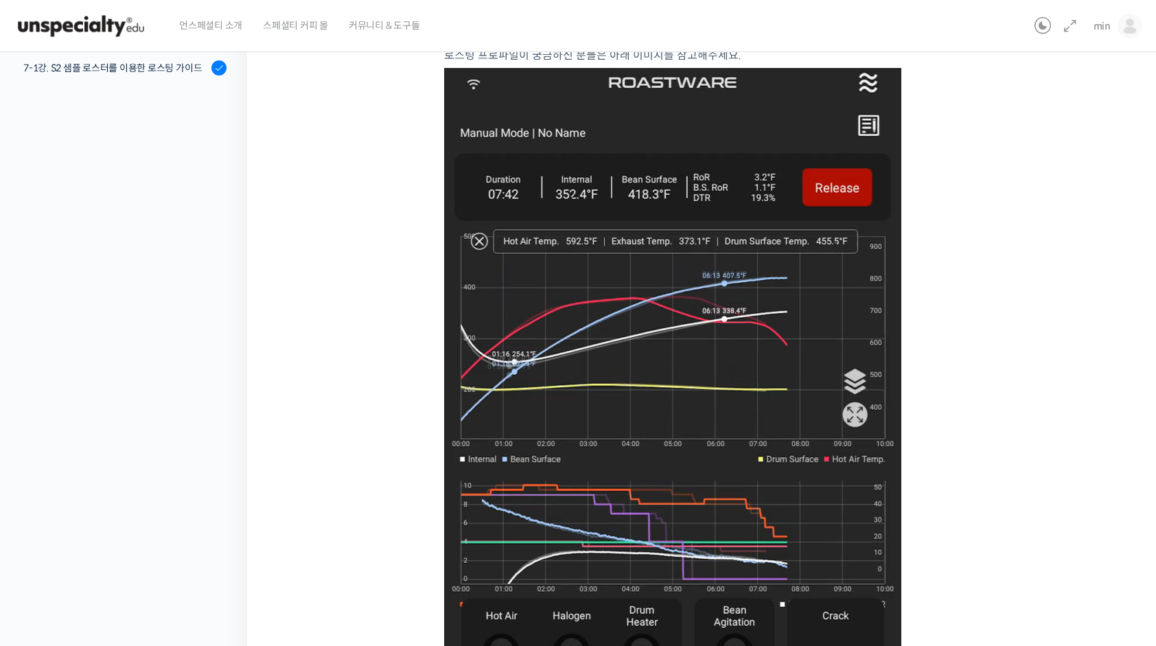
scroll to position [618, 0]
